Goal: Information Seeking & Learning: Understand process/instructions

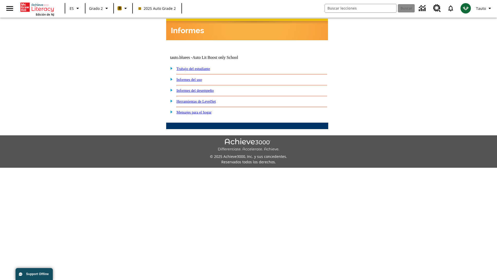
click at [202, 88] on link "Informes del desempeño" at bounding box center [195, 90] width 37 height 4
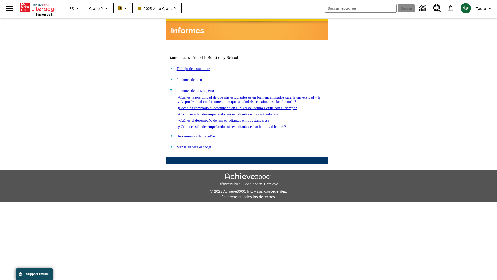
click at [246, 106] on link "¿Cómo ha cambiado el desempeño en el nivel de lectura Lexile con el tiempo?" at bounding box center [237, 108] width 119 height 4
